Goal: Information Seeking & Learning: Learn about a topic

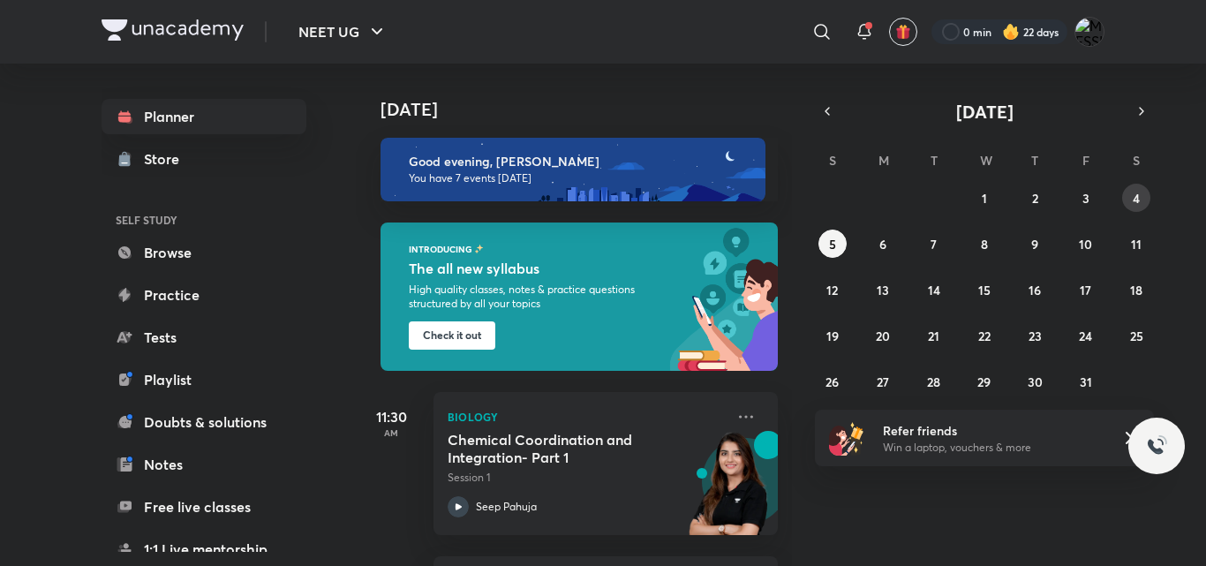
click at [1149, 201] on button "4" at bounding box center [1136, 198] width 28 height 28
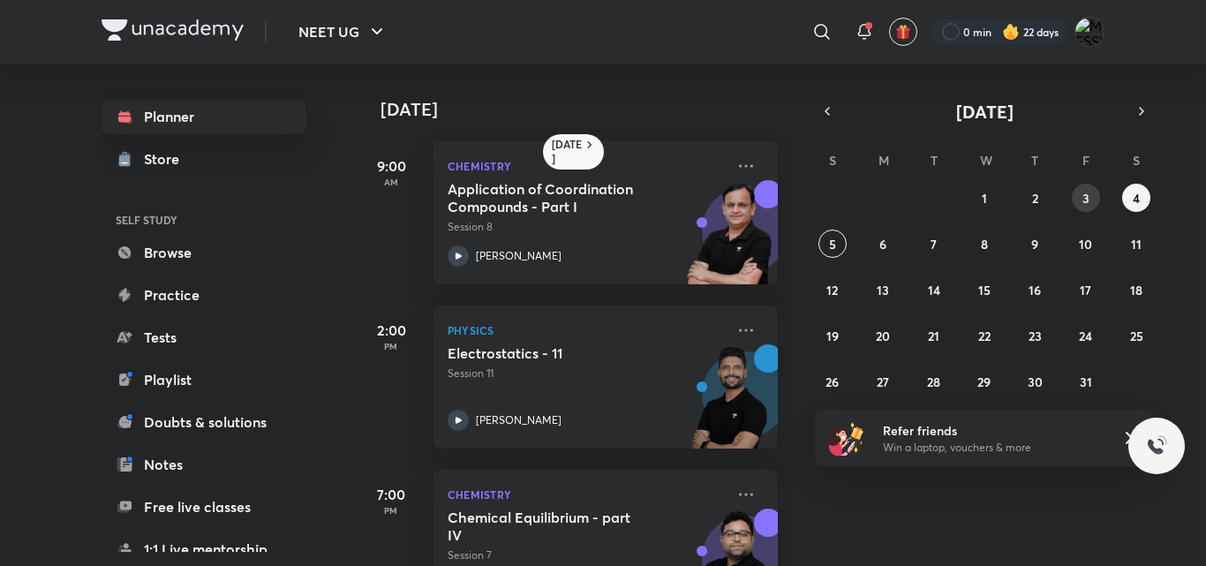
click at [1092, 201] on button "3" at bounding box center [1085, 198] width 28 height 28
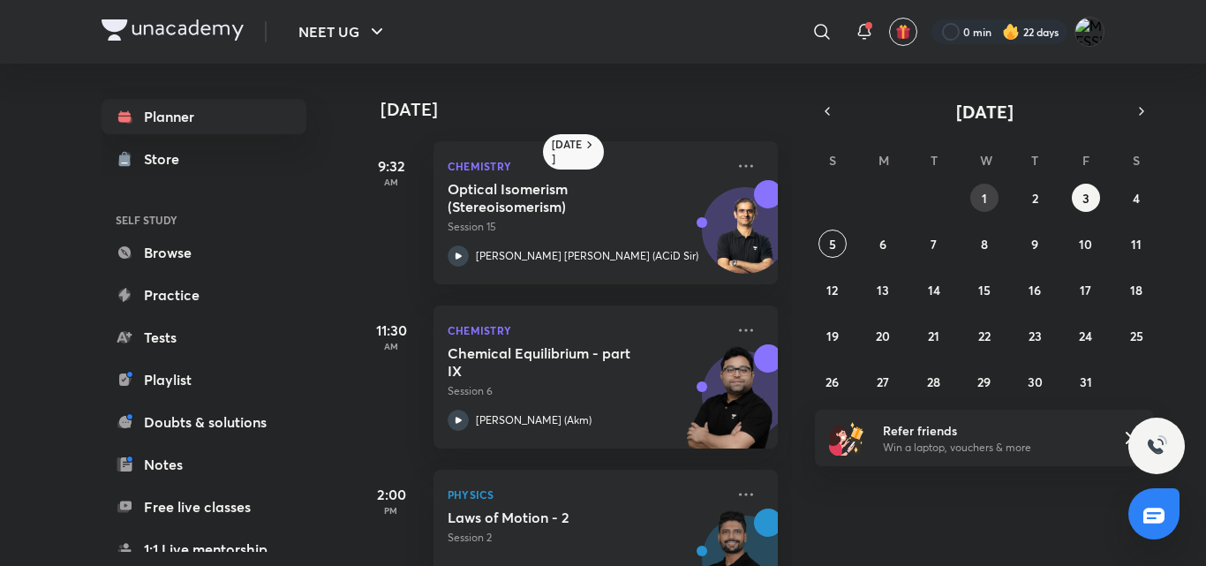
click at [986, 199] on abbr "1" at bounding box center [983, 198] width 5 height 17
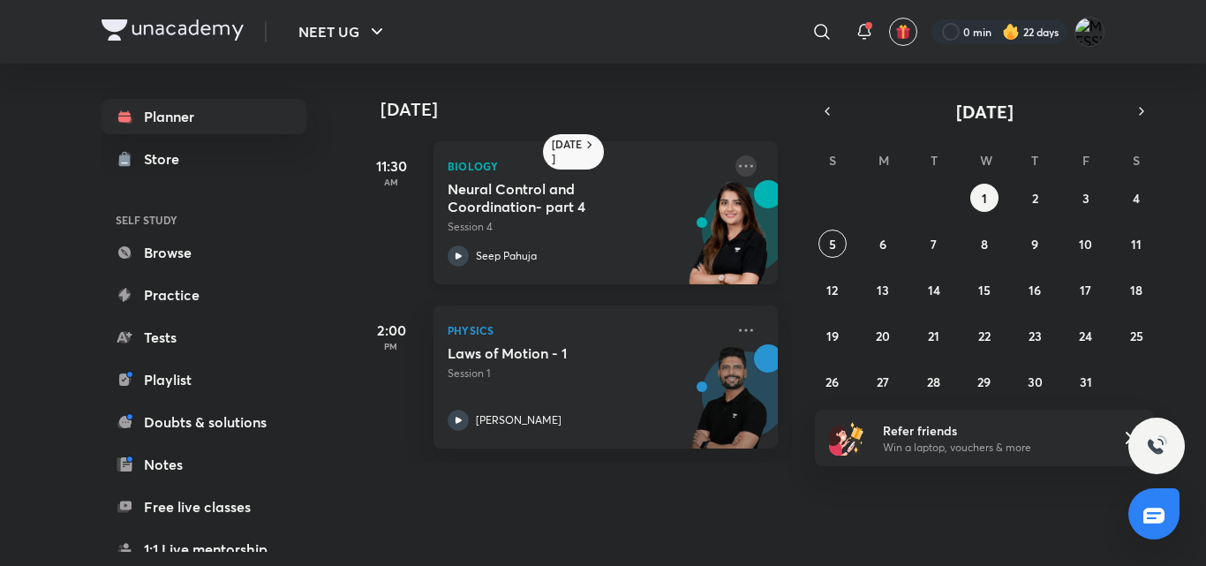
click at [737, 167] on icon at bounding box center [745, 165] width 21 height 21
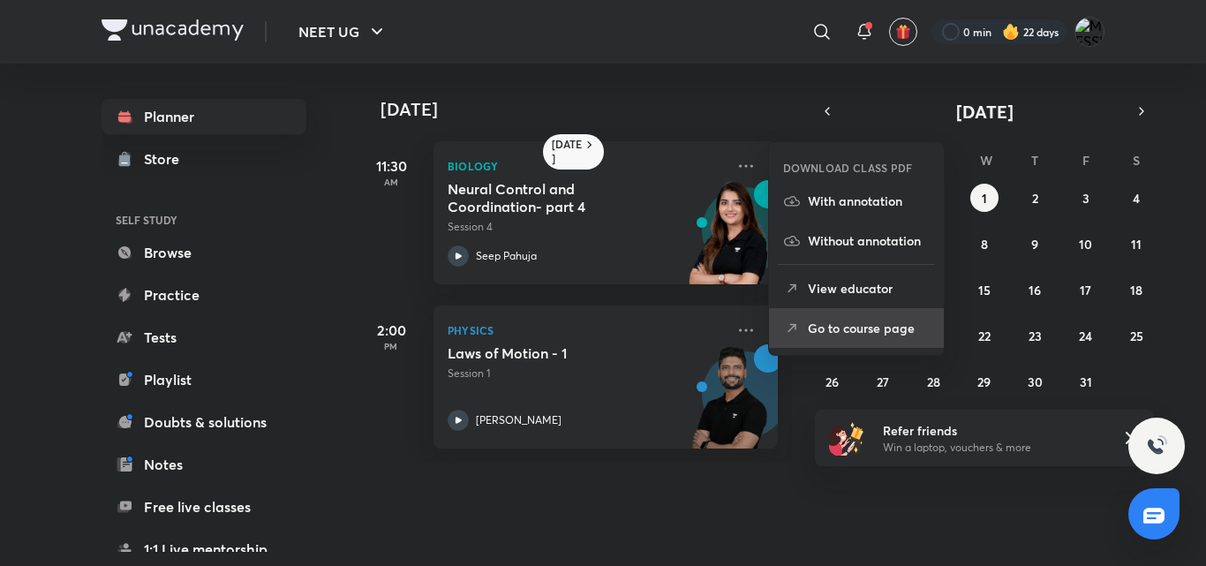
click at [785, 315] on li "Go to course page" at bounding box center [856, 328] width 175 height 40
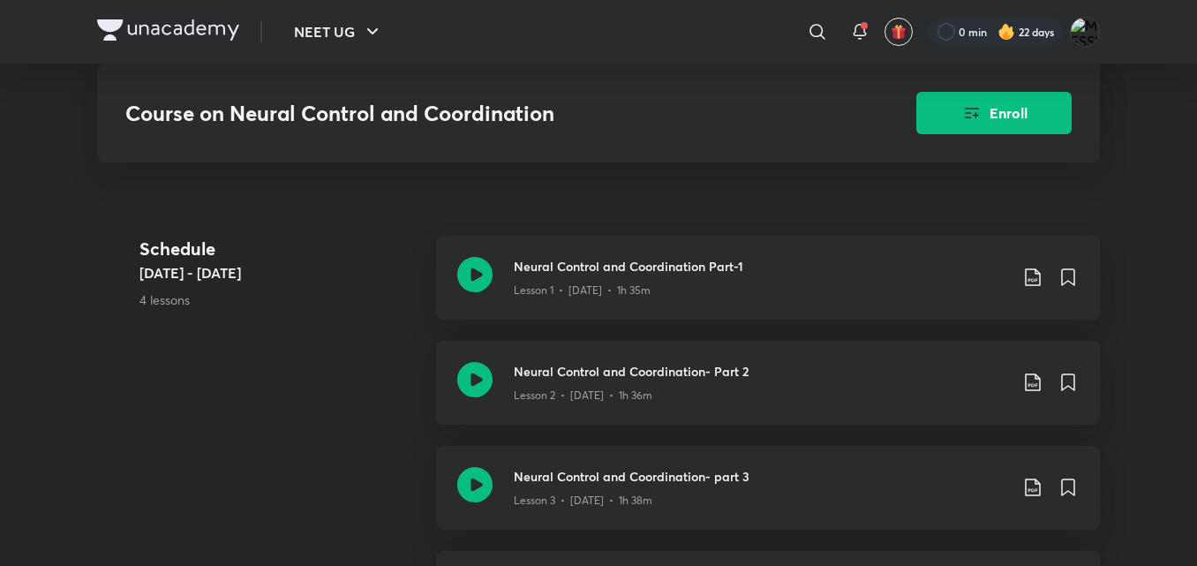
scroll to position [1179, 0]
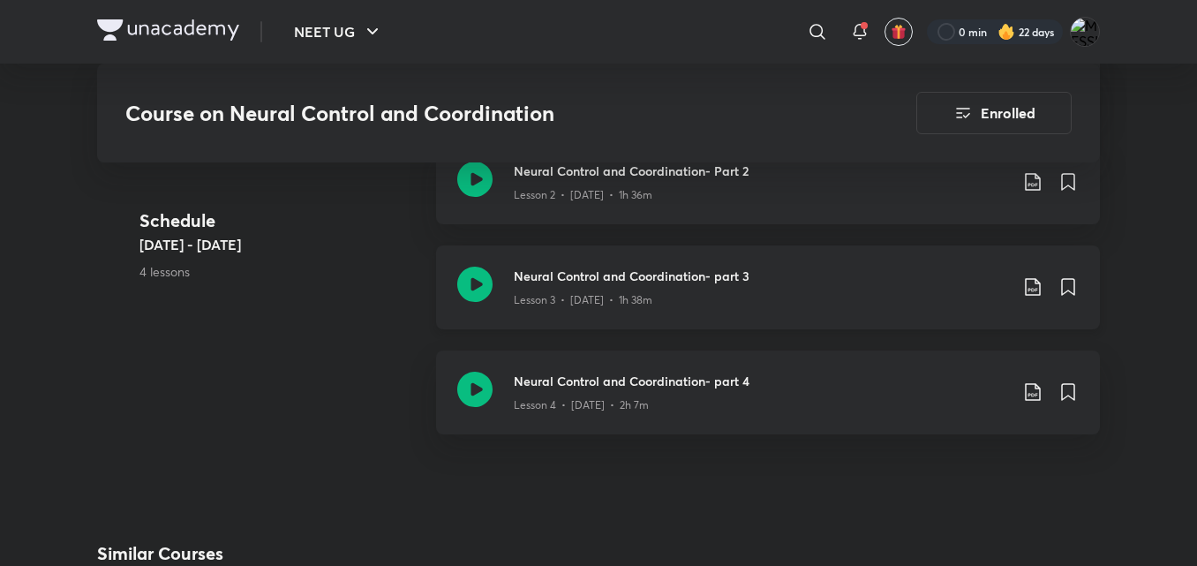
click at [559, 295] on p "Lesson 3 • [DATE] • 1h 38m" at bounding box center [583, 300] width 139 height 16
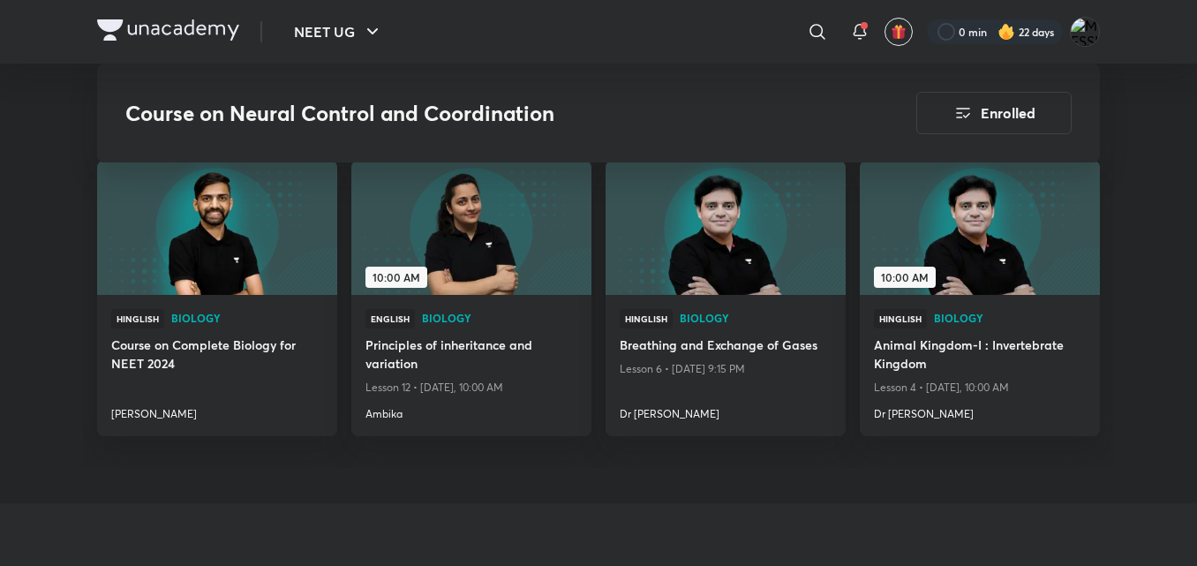
scroll to position [1603, 0]
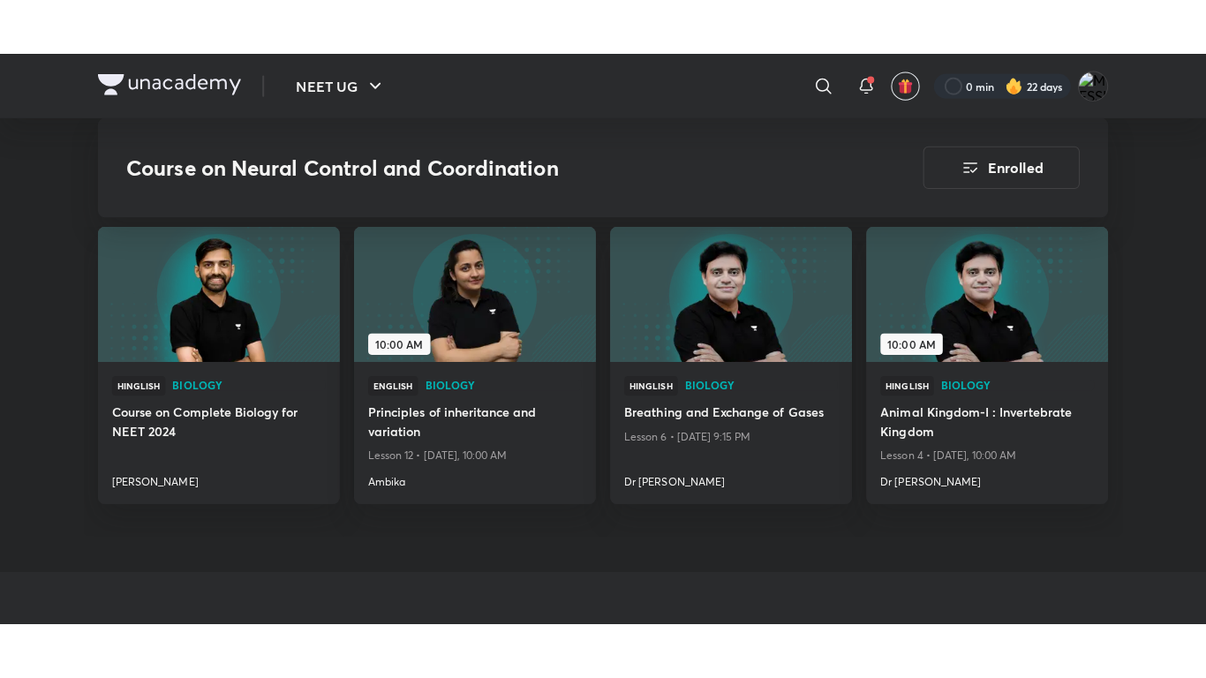
scroll to position [1179, 0]
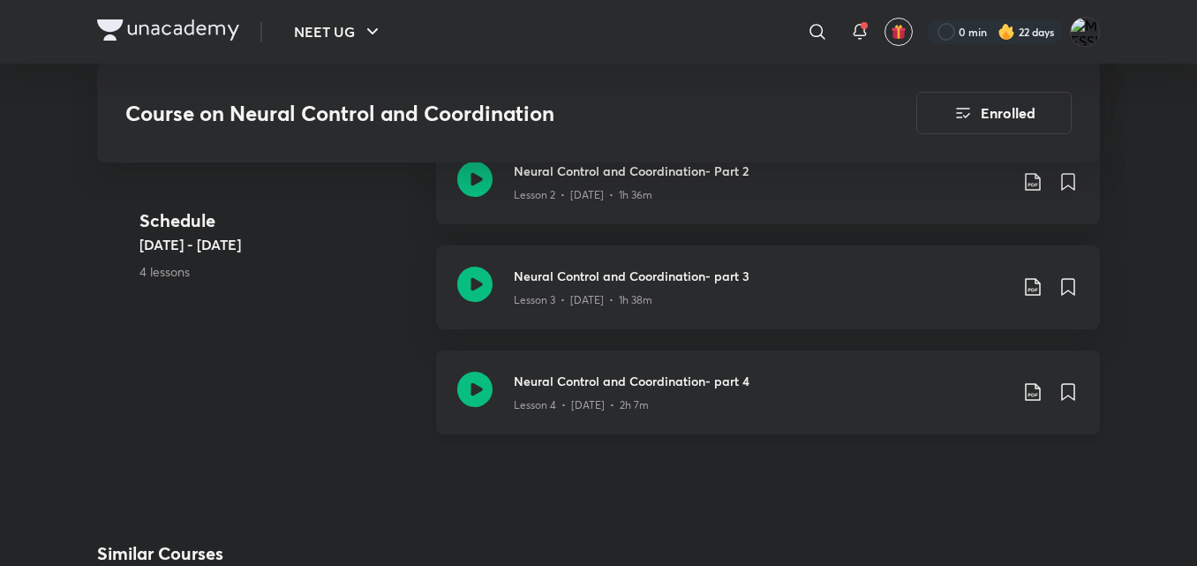
click at [475, 380] on icon at bounding box center [474, 389] width 35 height 35
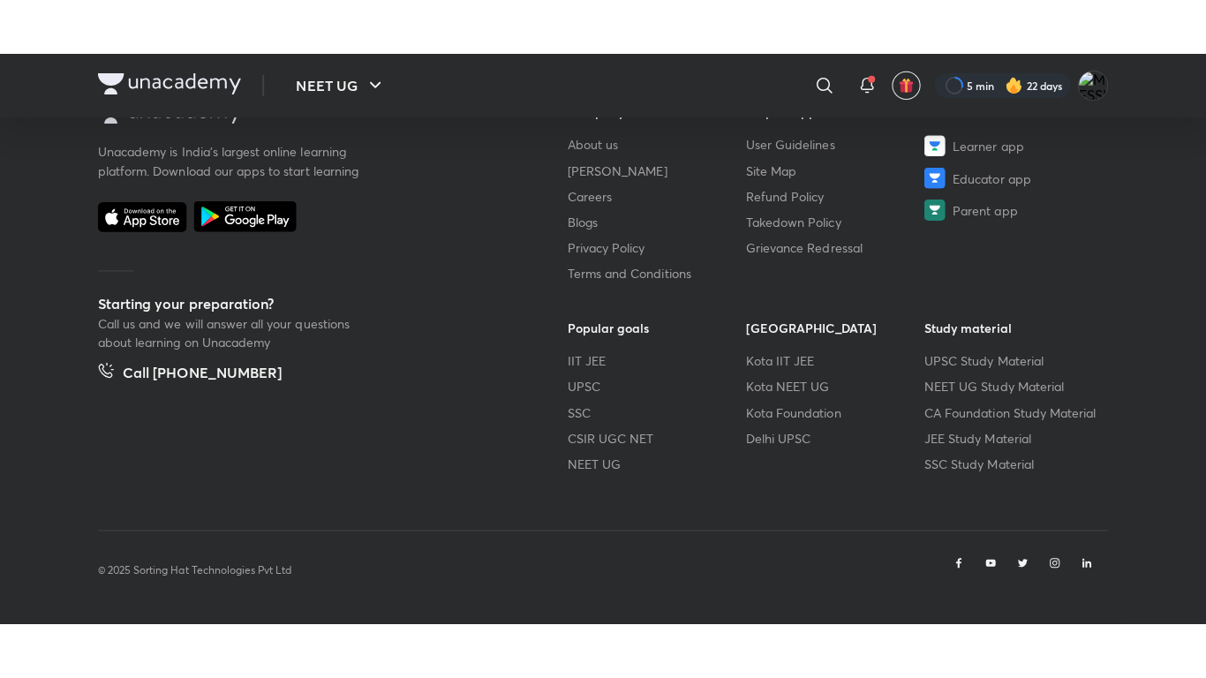
scroll to position [1033, 0]
